Goal: Use online tool/utility: Utilize a website feature to perform a specific function

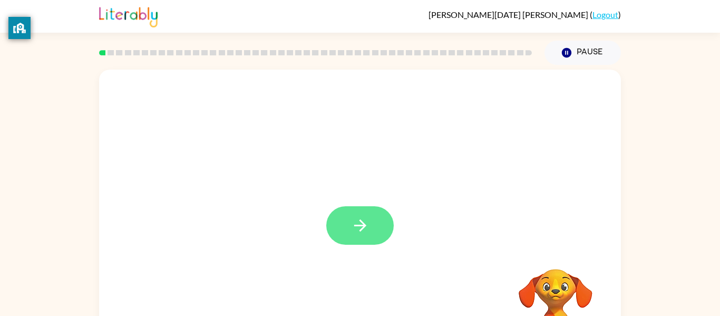
click at [361, 214] on button "button" at bounding box center [359, 225] width 67 height 38
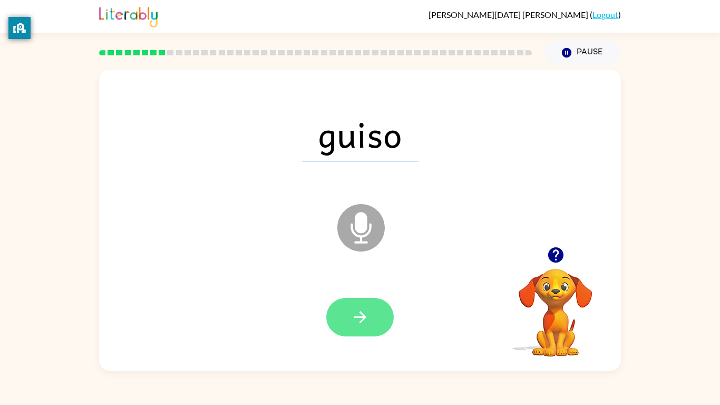
click at [367, 311] on icon "button" at bounding box center [360, 317] width 18 height 18
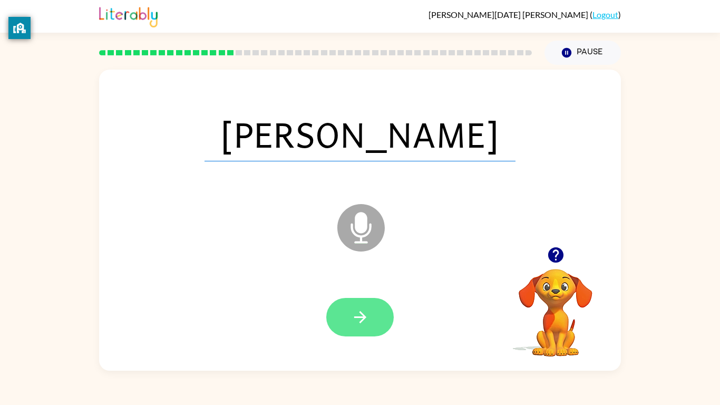
click at [350, 315] on button "button" at bounding box center [359, 317] width 67 height 38
click at [378, 315] on div at bounding box center [359, 317] width 67 height 38
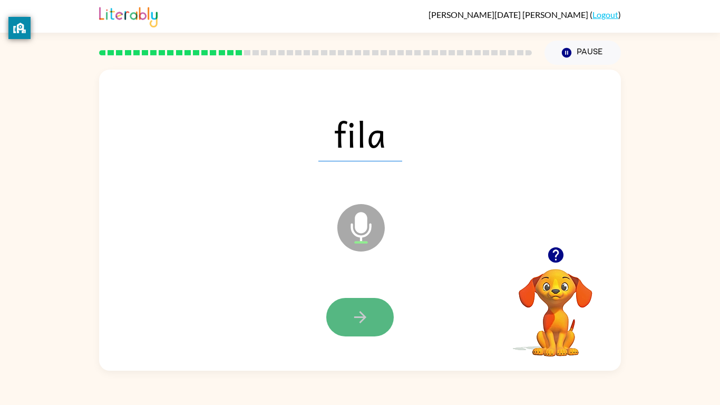
click at [353, 315] on icon "button" at bounding box center [360, 317] width 18 height 18
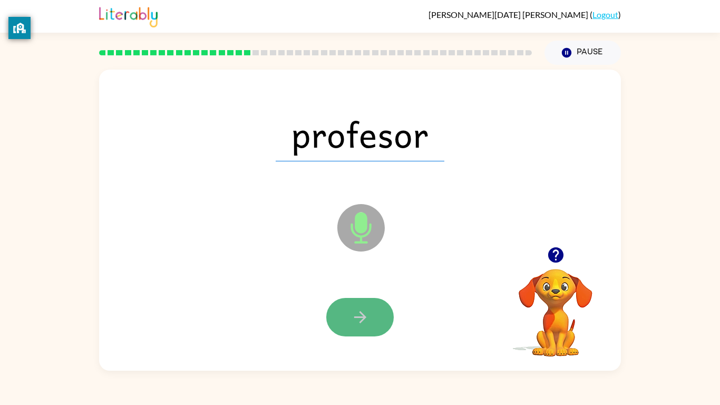
click at [361, 315] on icon "button" at bounding box center [360, 317] width 12 height 12
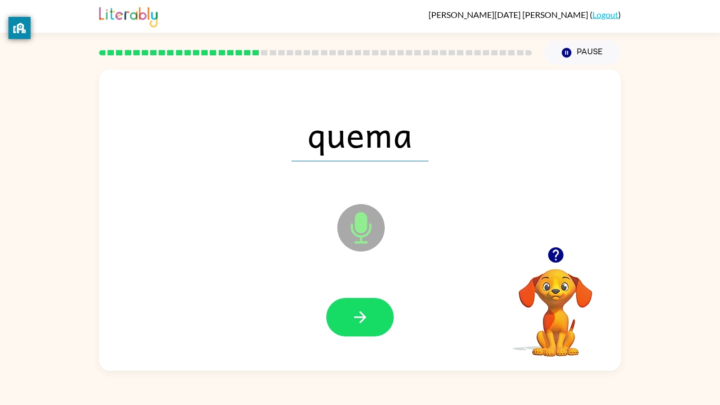
click at [361, 315] on icon "button" at bounding box center [360, 317] width 12 height 12
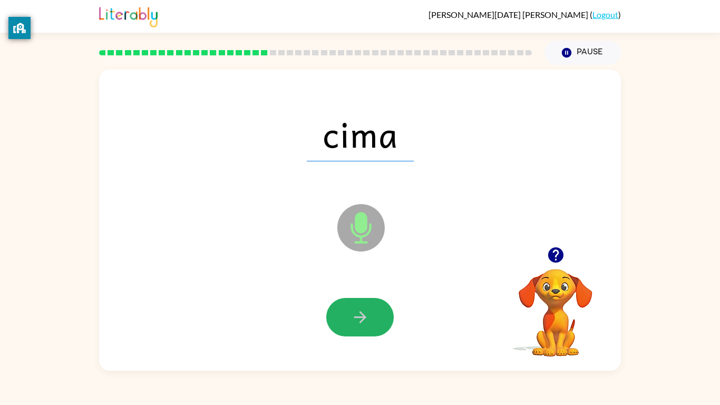
click at [361, 315] on icon "button" at bounding box center [360, 317] width 12 height 12
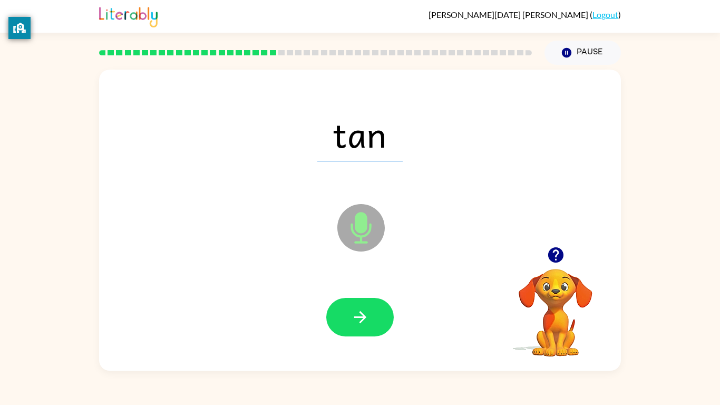
click at [361, 315] on icon "button" at bounding box center [360, 317] width 12 height 12
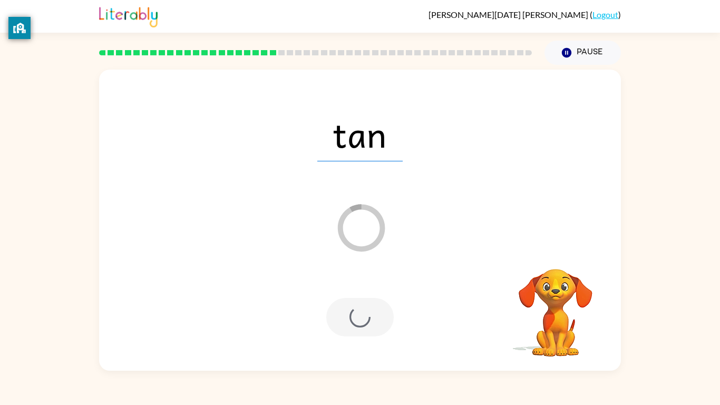
click at [361, 315] on div at bounding box center [359, 317] width 67 height 38
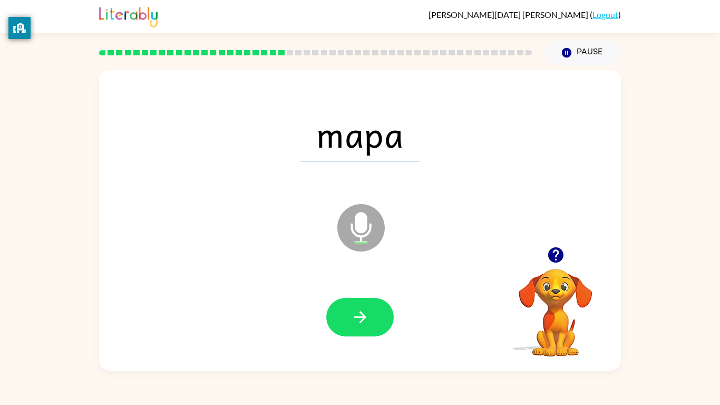
click at [361, 315] on icon "button" at bounding box center [360, 317] width 12 height 12
click at [360, 315] on icon "button" at bounding box center [360, 317] width 18 height 18
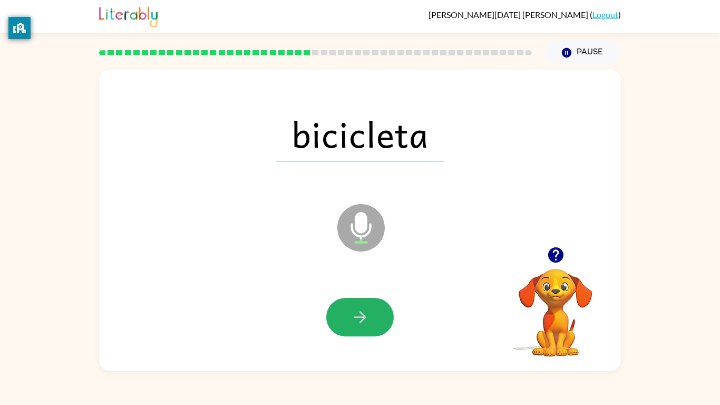
click at [360, 315] on icon "button" at bounding box center [360, 317] width 18 height 18
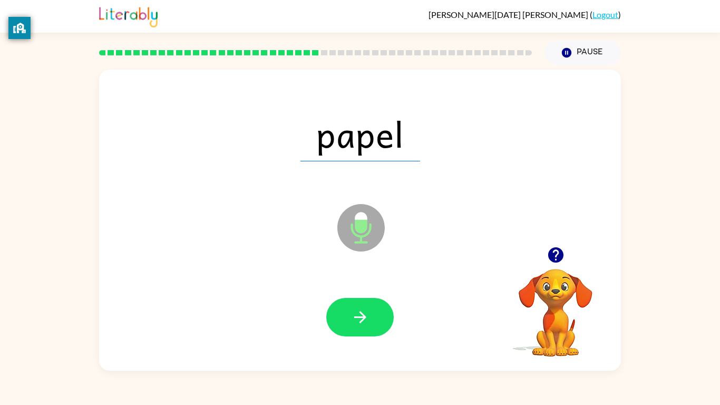
click at [360, 315] on icon "button" at bounding box center [360, 317] width 18 height 18
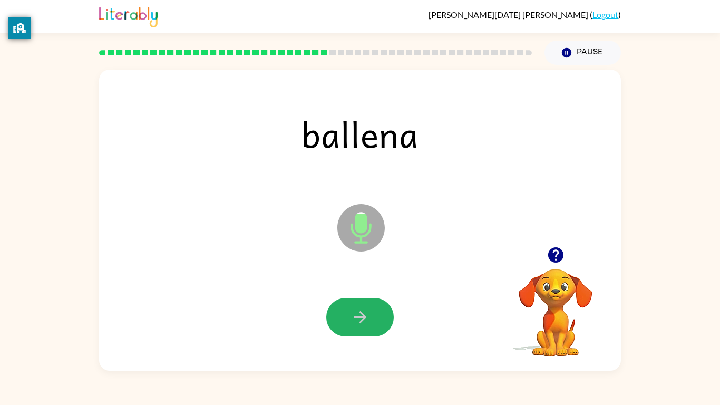
click at [360, 315] on icon "button" at bounding box center [360, 317] width 18 height 18
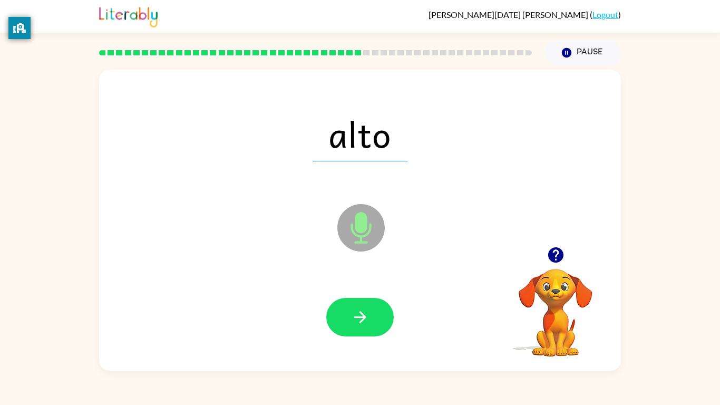
click at [360, 315] on icon "button" at bounding box center [360, 317] width 18 height 18
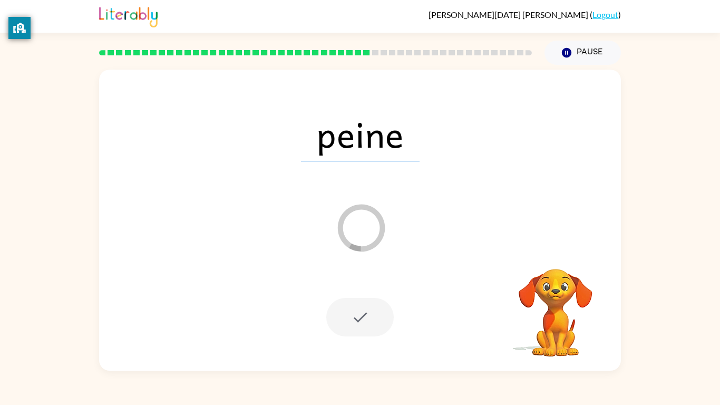
click at [360, 315] on div at bounding box center [359, 317] width 67 height 38
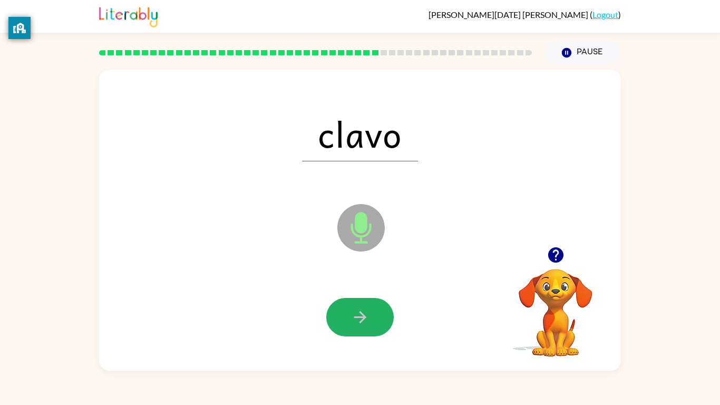
click at [360, 315] on icon "button" at bounding box center [360, 317] width 18 height 18
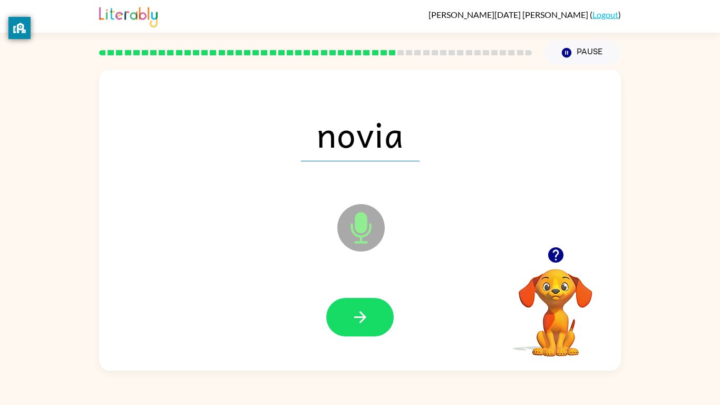
click at [360, 315] on icon "button" at bounding box center [360, 317] width 18 height 18
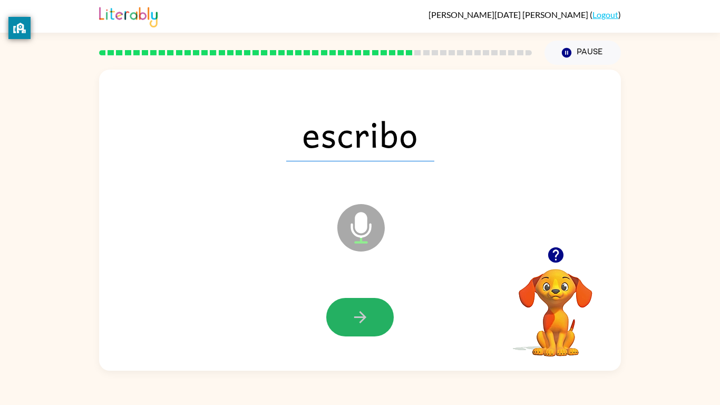
click at [360, 315] on icon "button" at bounding box center [360, 317] width 18 height 18
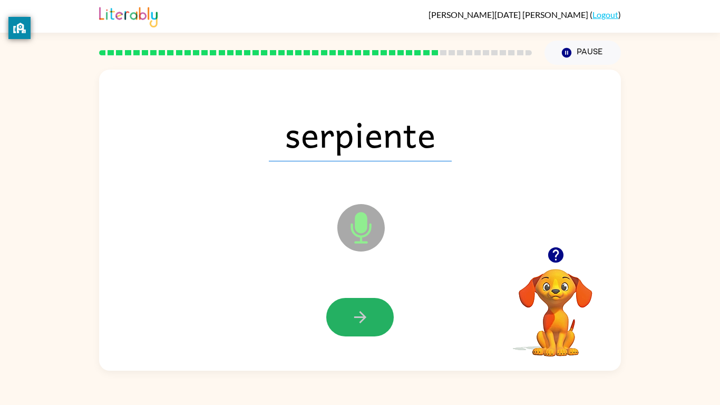
click at [360, 315] on icon "button" at bounding box center [360, 317] width 18 height 18
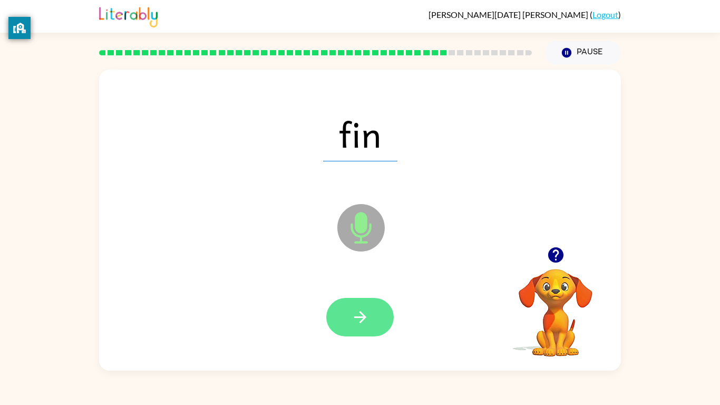
click at [364, 315] on icon "button" at bounding box center [360, 317] width 18 height 18
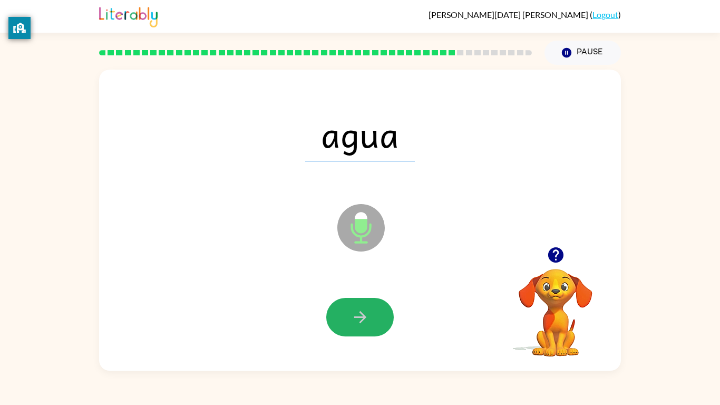
click at [364, 315] on icon "button" at bounding box center [360, 317] width 18 height 18
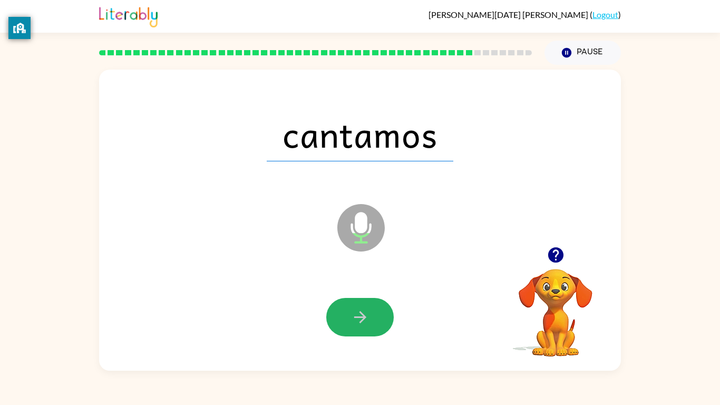
click at [364, 315] on icon "button" at bounding box center [360, 317] width 18 height 18
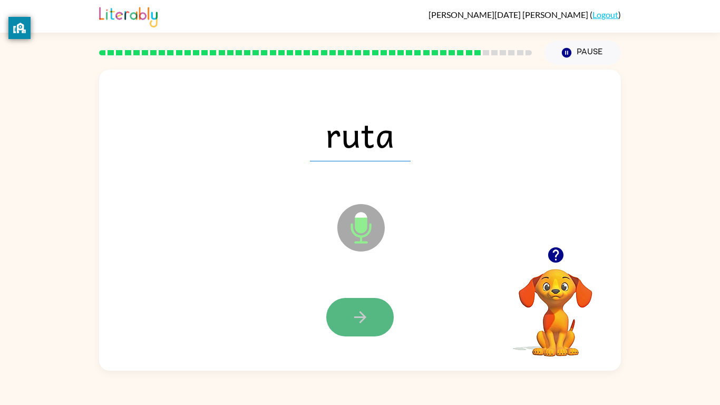
click at [364, 315] on icon "button" at bounding box center [360, 317] width 18 height 18
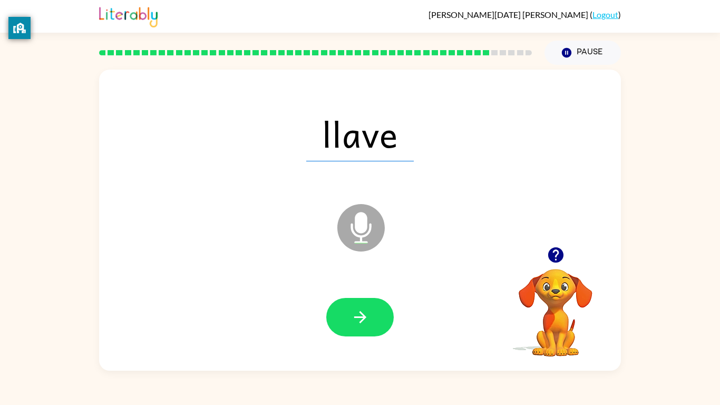
click at [364, 315] on icon "button" at bounding box center [360, 317] width 18 height 18
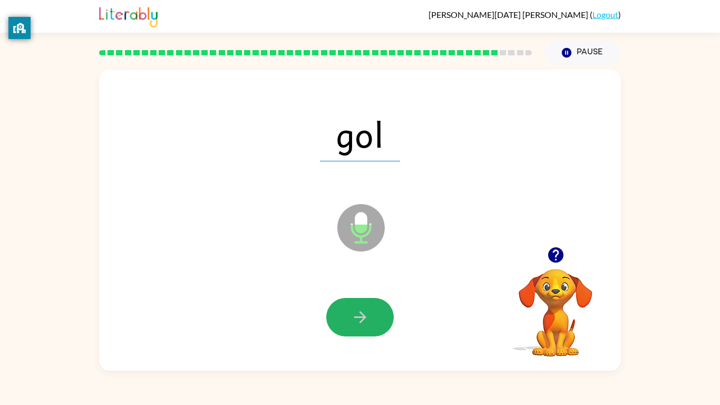
click at [364, 315] on icon "button" at bounding box center [360, 317] width 18 height 18
click at [363, 315] on icon "button" at bounding box center [360, 317] width 18 height 18
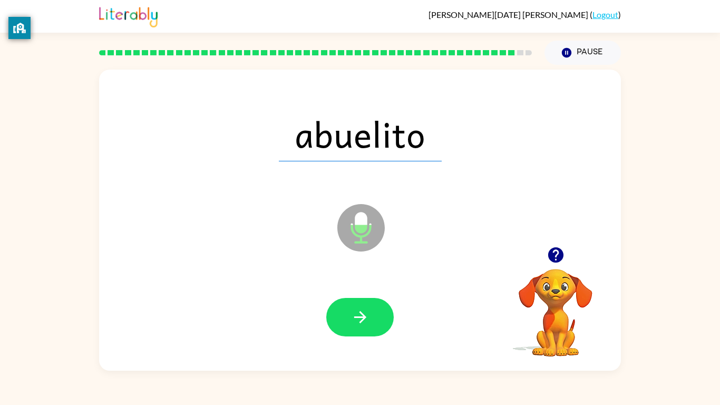
click at [363, 315] on icon "button" at bounding box center [360, 317] width 18 height 18
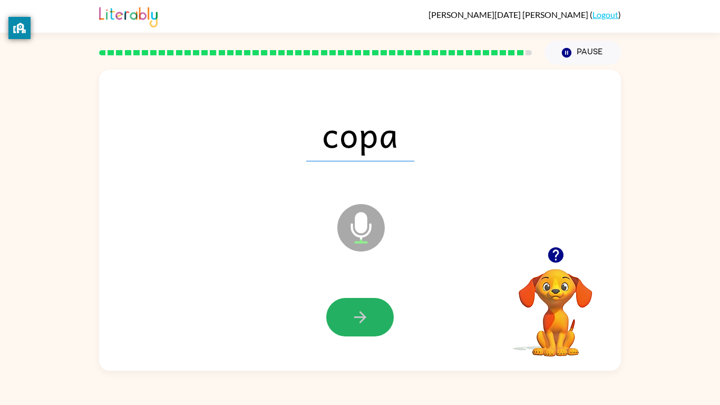
click at [363, 315] on icon "button" at bounding box center [360, 317] width 18 height 18
